Goal: Information Seeking & Learning: Check status

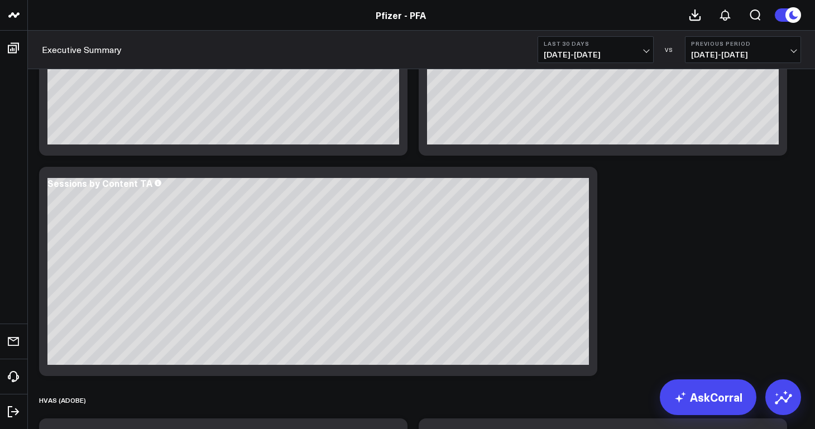
scroll to position [1718, 0]
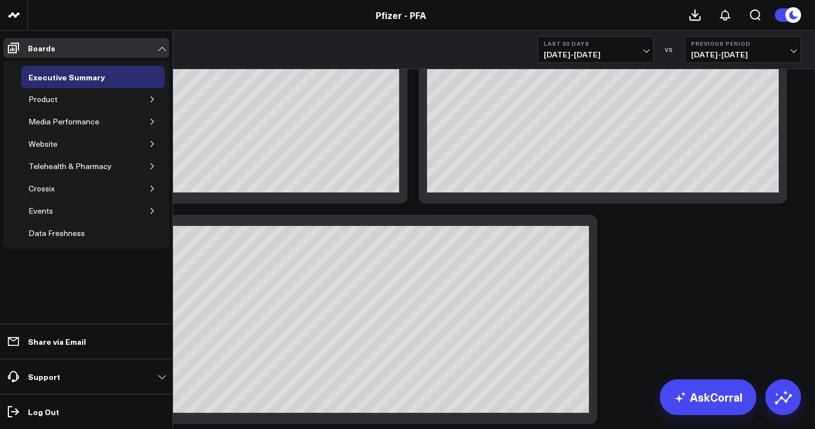
click at [152, 100] on icon "button" at bounding box center [152, 99] width 7 height 7
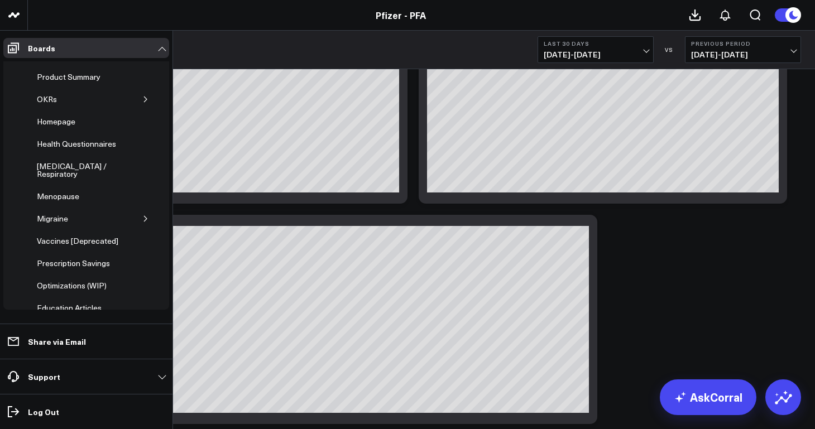
scroll to position [90, 0]
click at [142, 215] on icon "button" at bounding box center [145, 218] width 7 height 7
click at [70, 234] on div "mTOQ" at bounding box center [65, 240] width 29 height 13
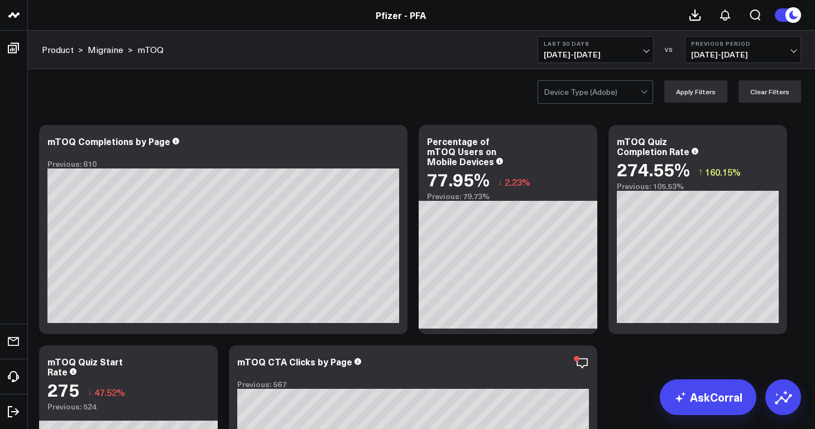
click at [575, 54] on span "[DATE] - [DATE]" at bounding box center [596, 54] width 104 height 9
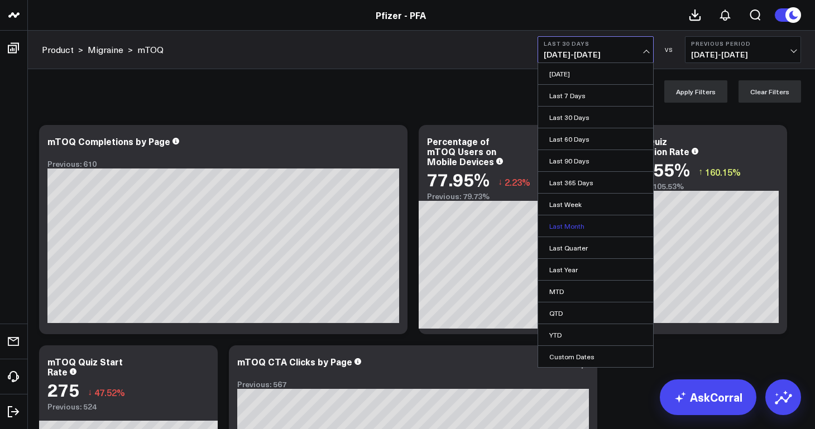
click at [597, 228] on link "Last Month" at bounding box center [595, 225] width 115 height 21
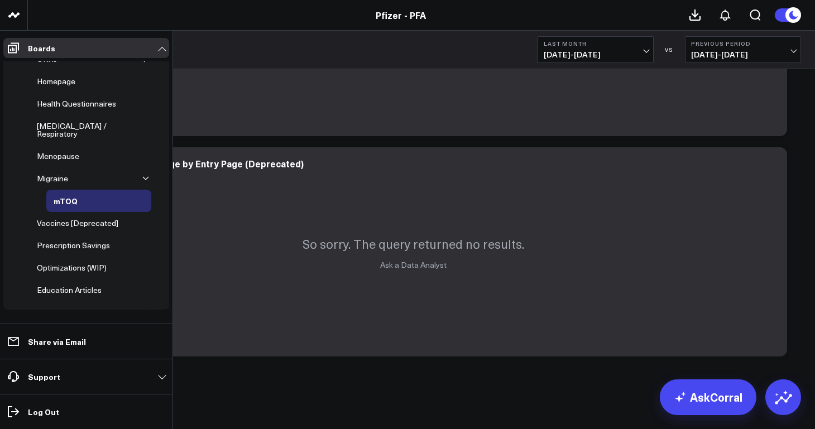
scroll to position [132, 0]
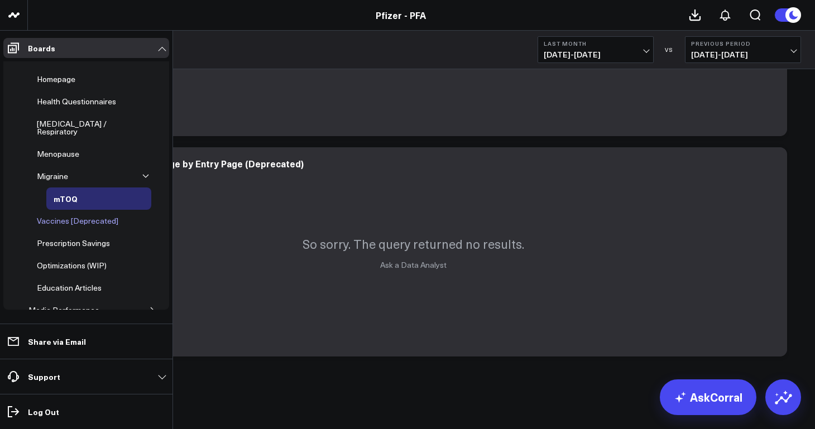
click at [98, 217] on div "Vaccines [Deprecated]" at bounding box center [77, 220] width 87 height 13
